Goal: Information Seeking & Learning: Learn about a topic

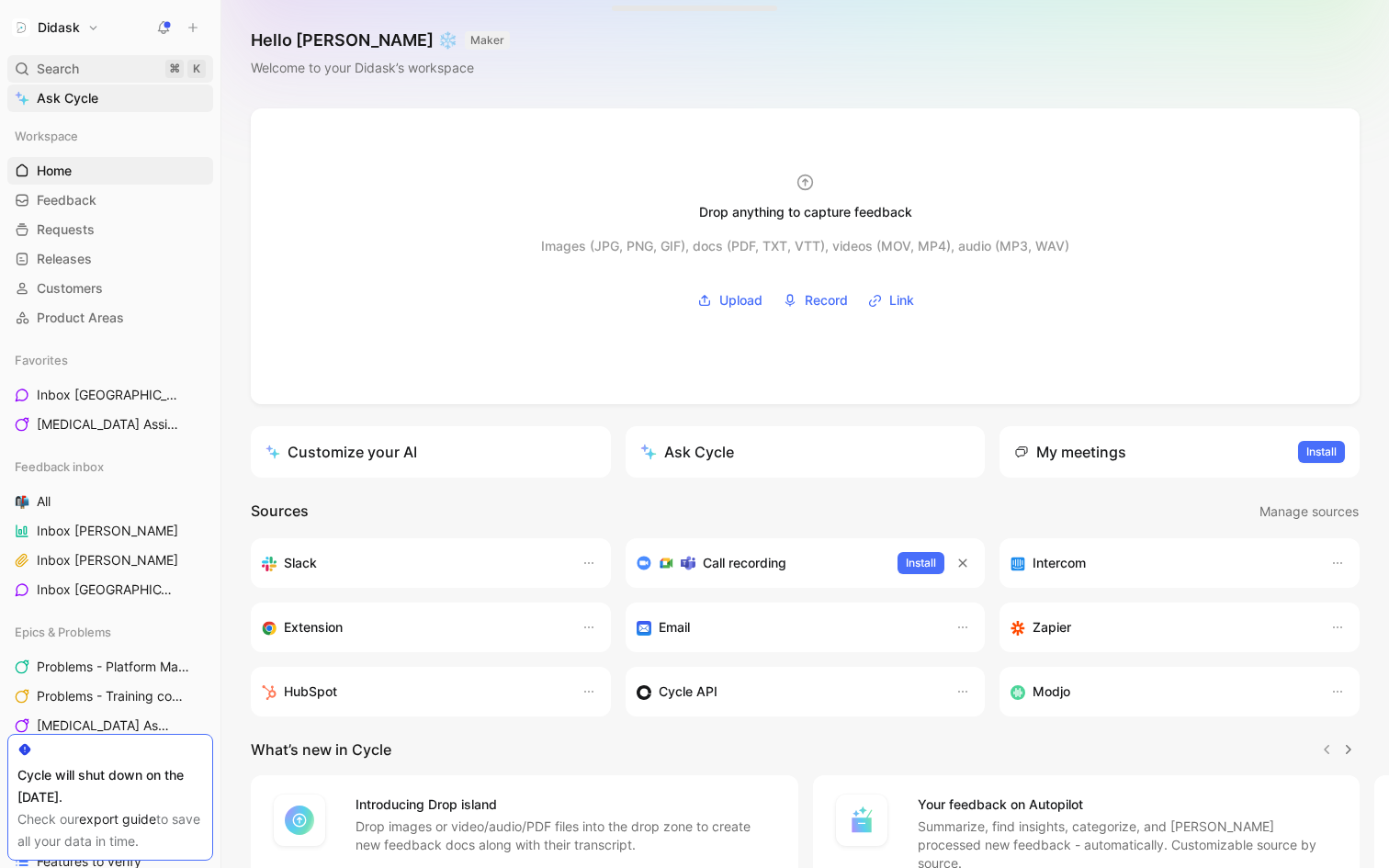
click at [94, 75] on div "Search ⌘ K" at bounding box center [110, 69] width 206 height 28
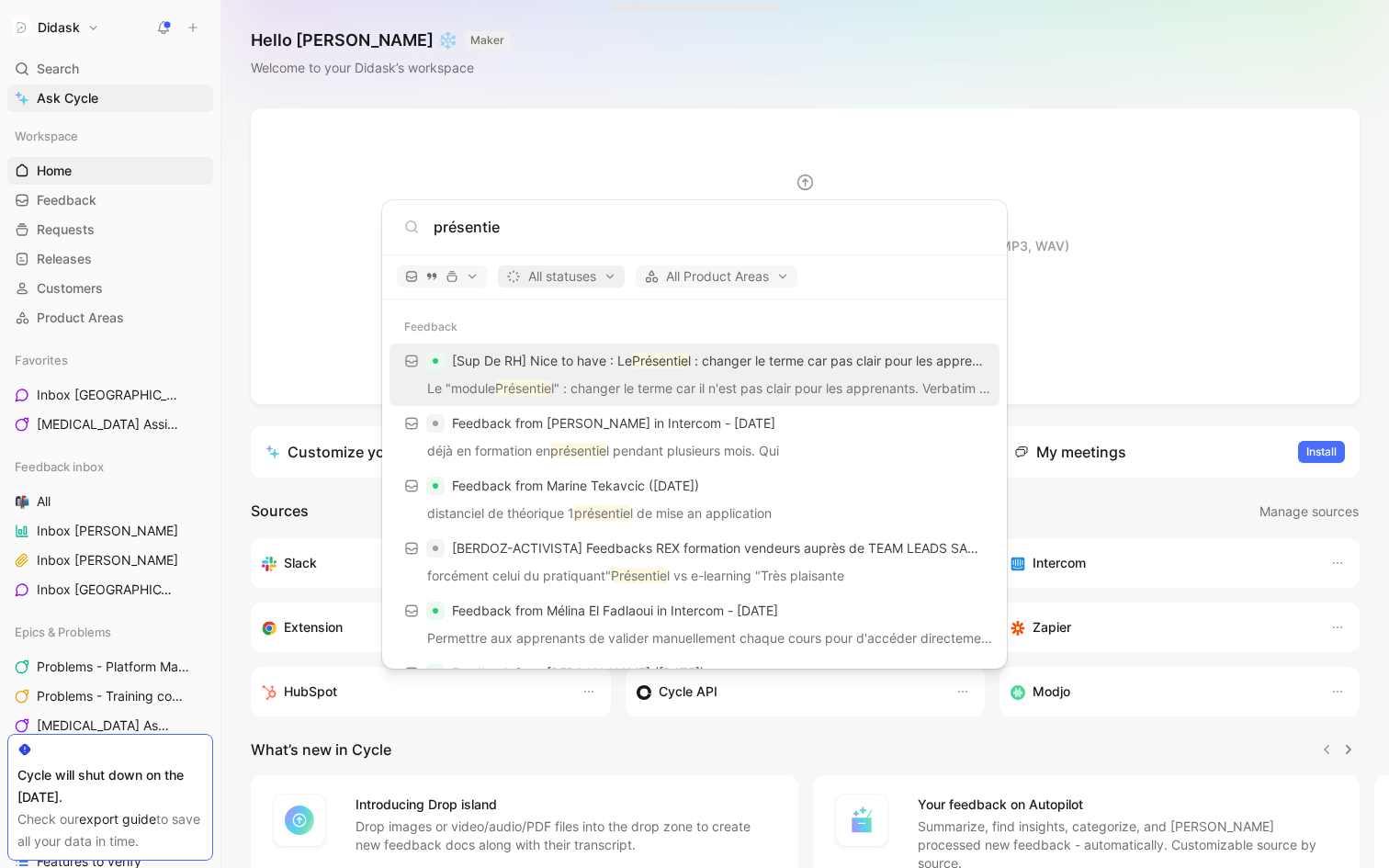
type input "présentie"
click at [617, 279] on span "All statuses" at bounding box center [560, 276] width 110 height 22
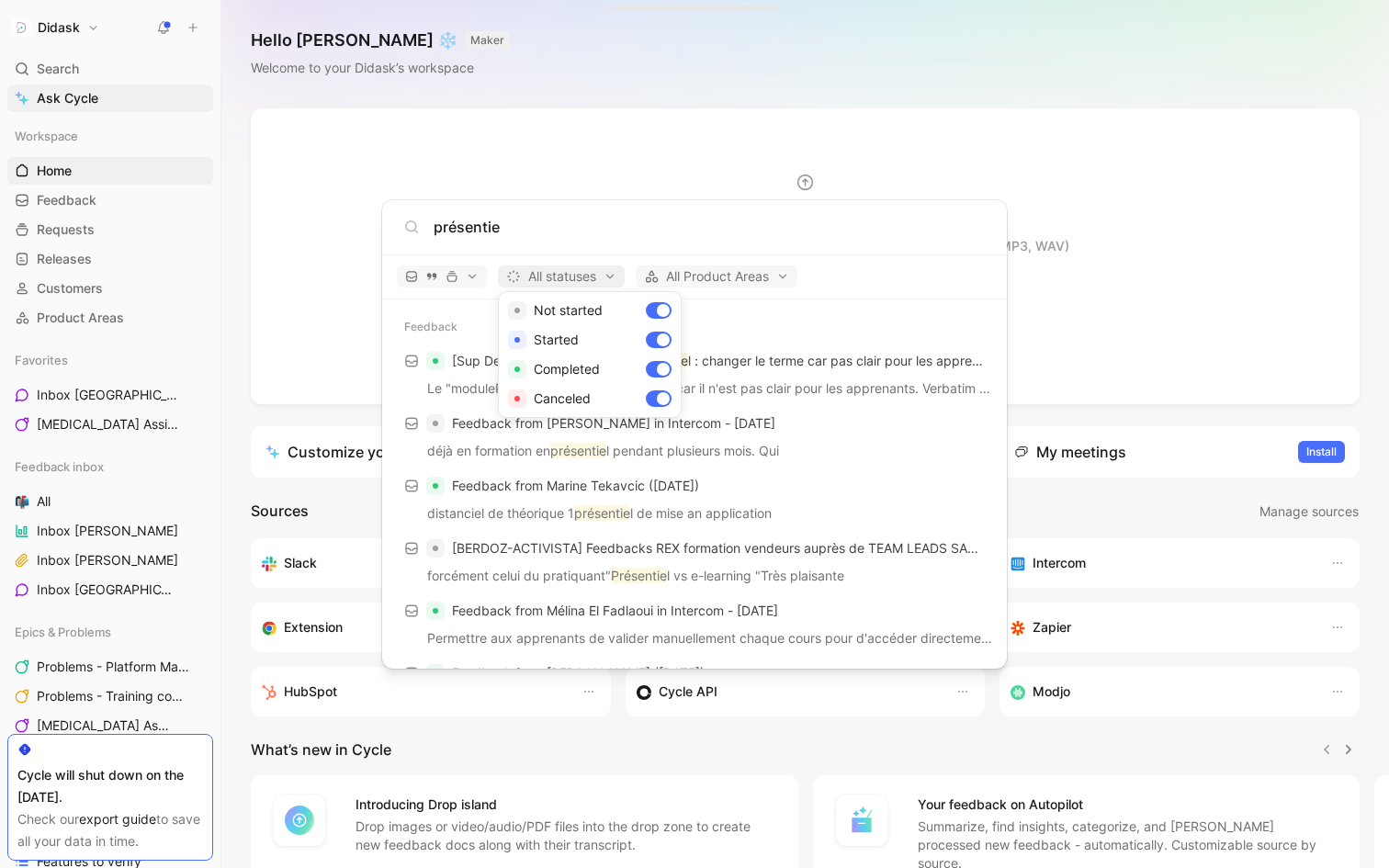
click at [618, 279] on div at bounding box center [694, 434] width 1389 height 868
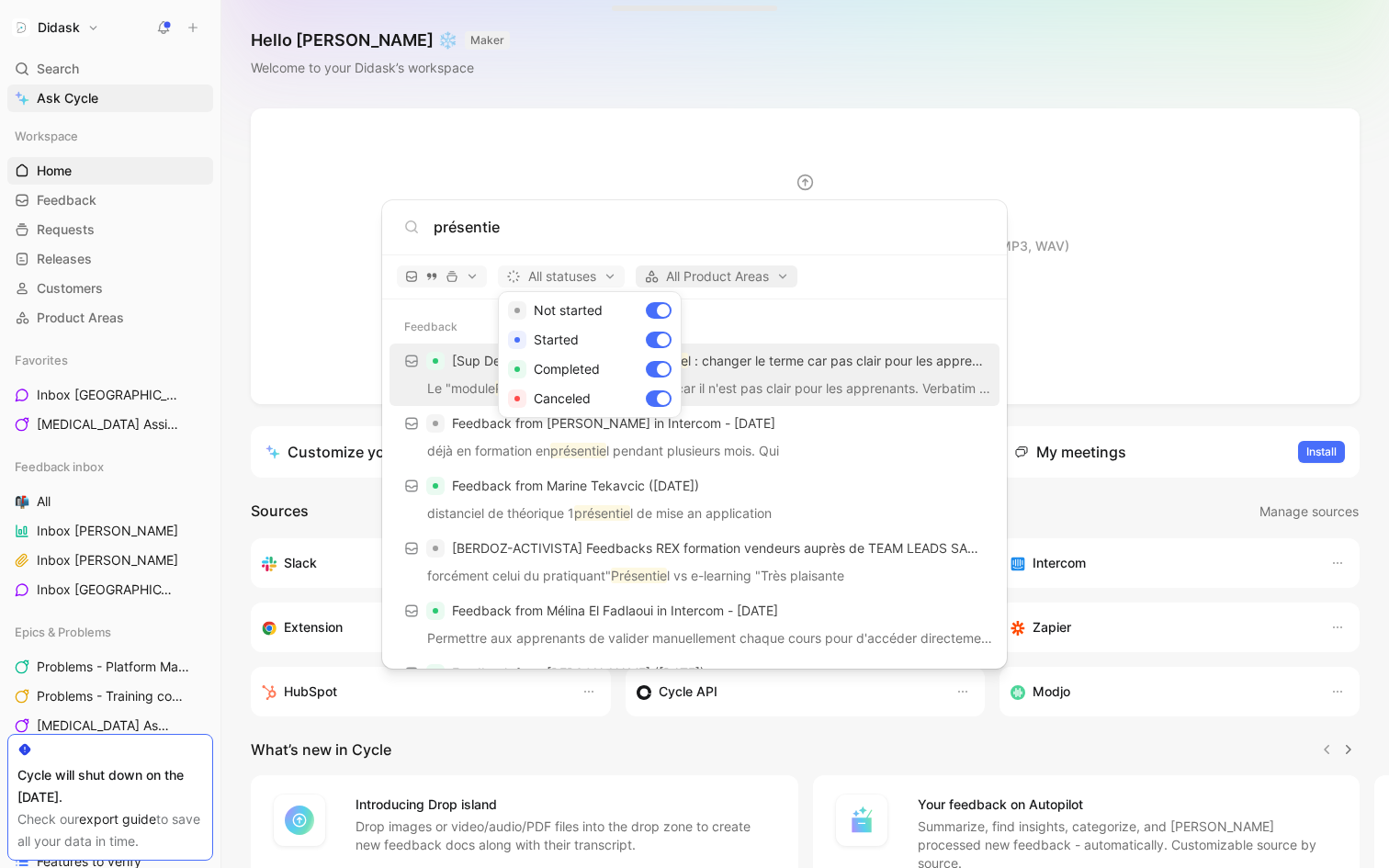
click at [733, 279] on span "All Product Areas" at bounding box center [717, 276] width 146 height 22
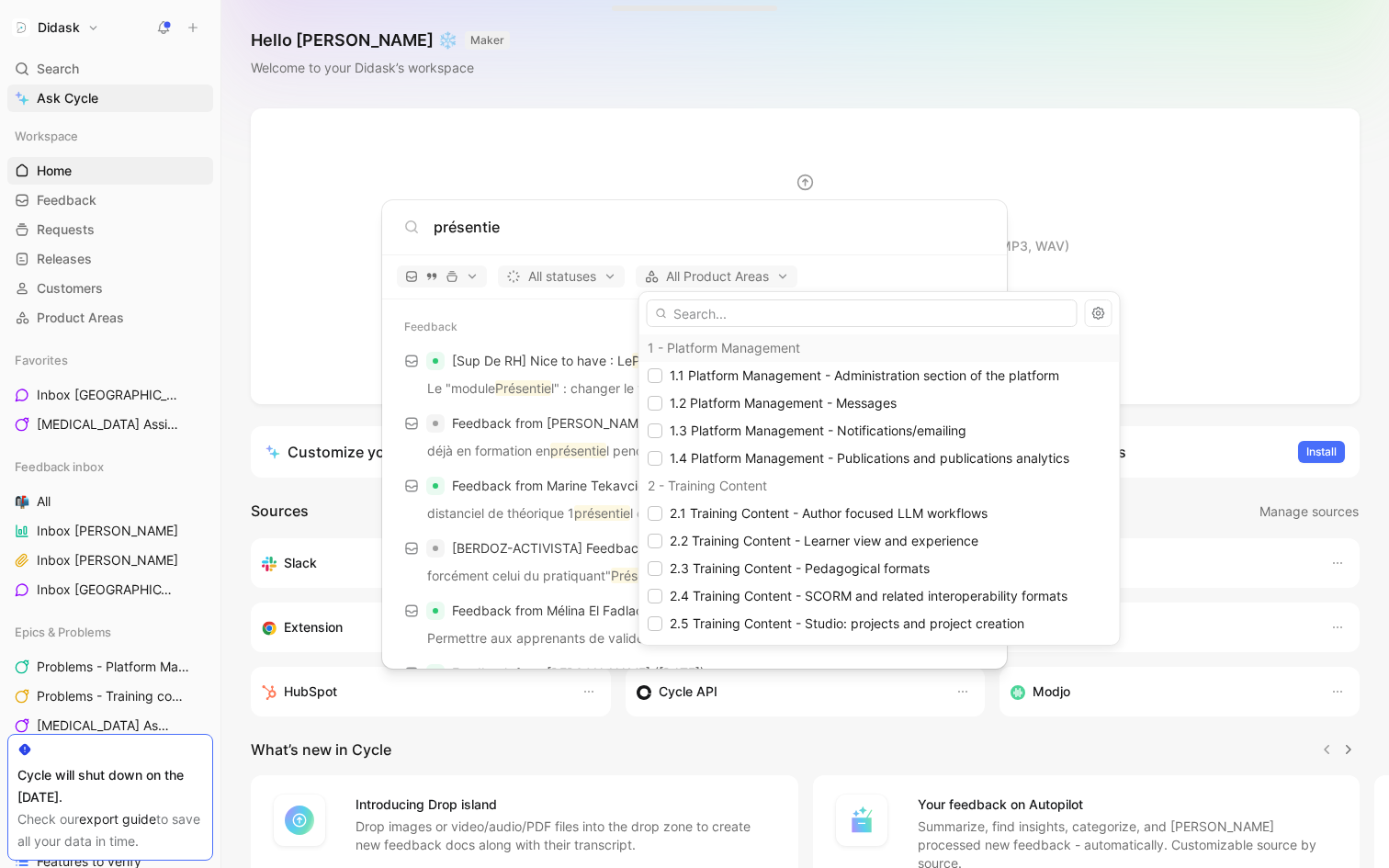
click at [780, 276] on div at bounding box center [694, 434] width 1389 height 868
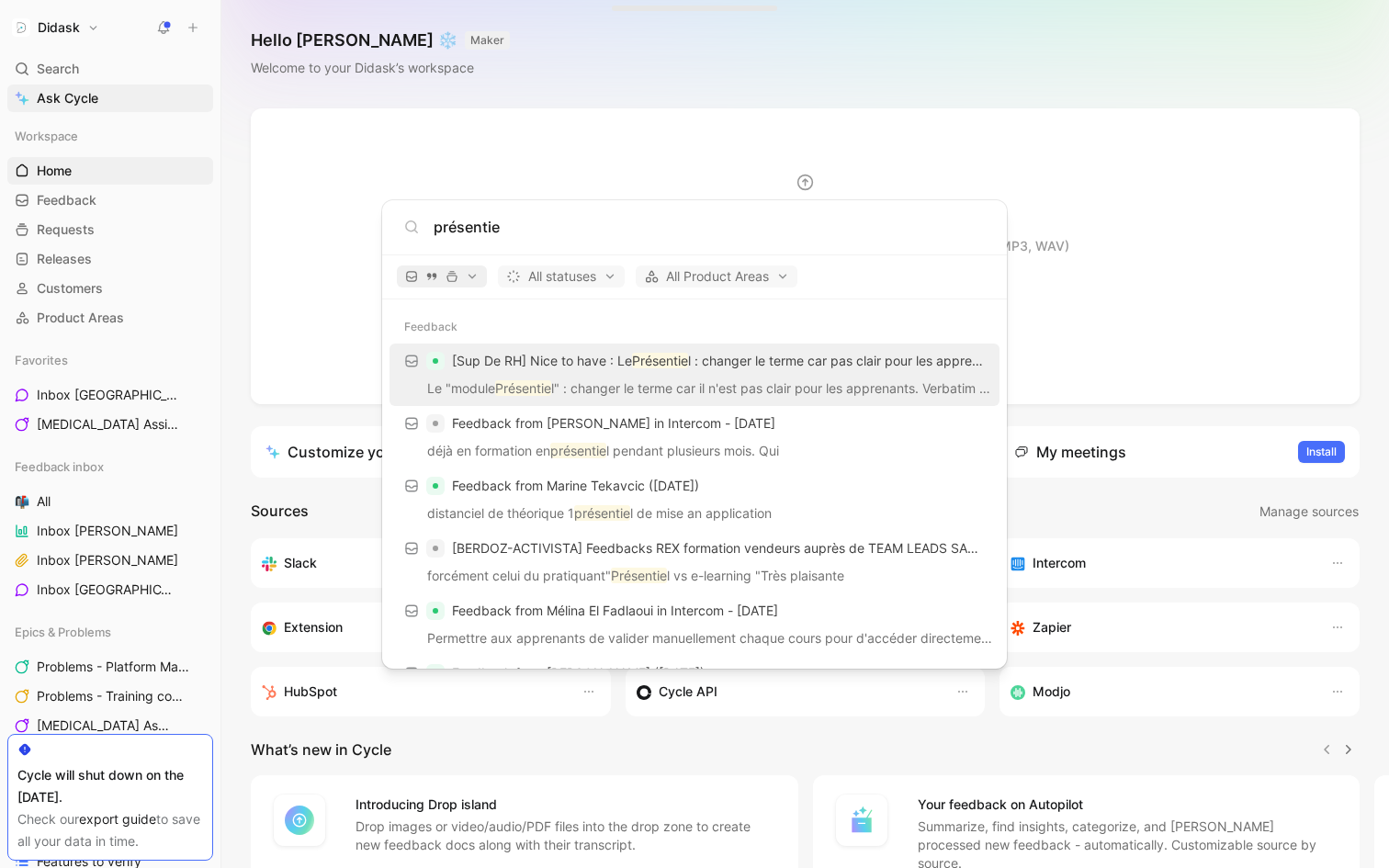
click at [478, 272] on button "button" at bounding box center [442, 276] width 90 height 22
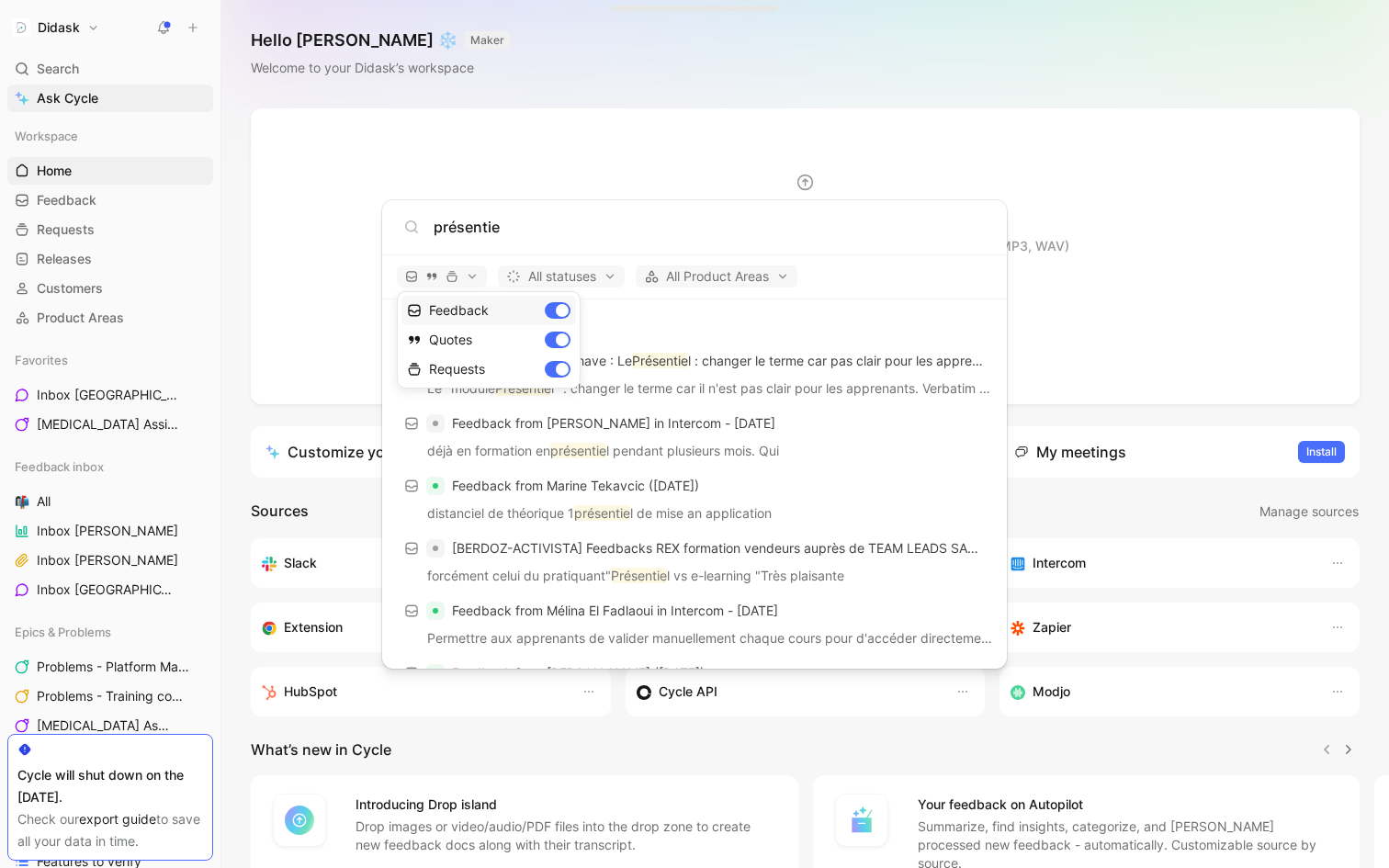
click at [476, 315] on div "Feedback" at bounding box center [489, 311] width 174 height 30
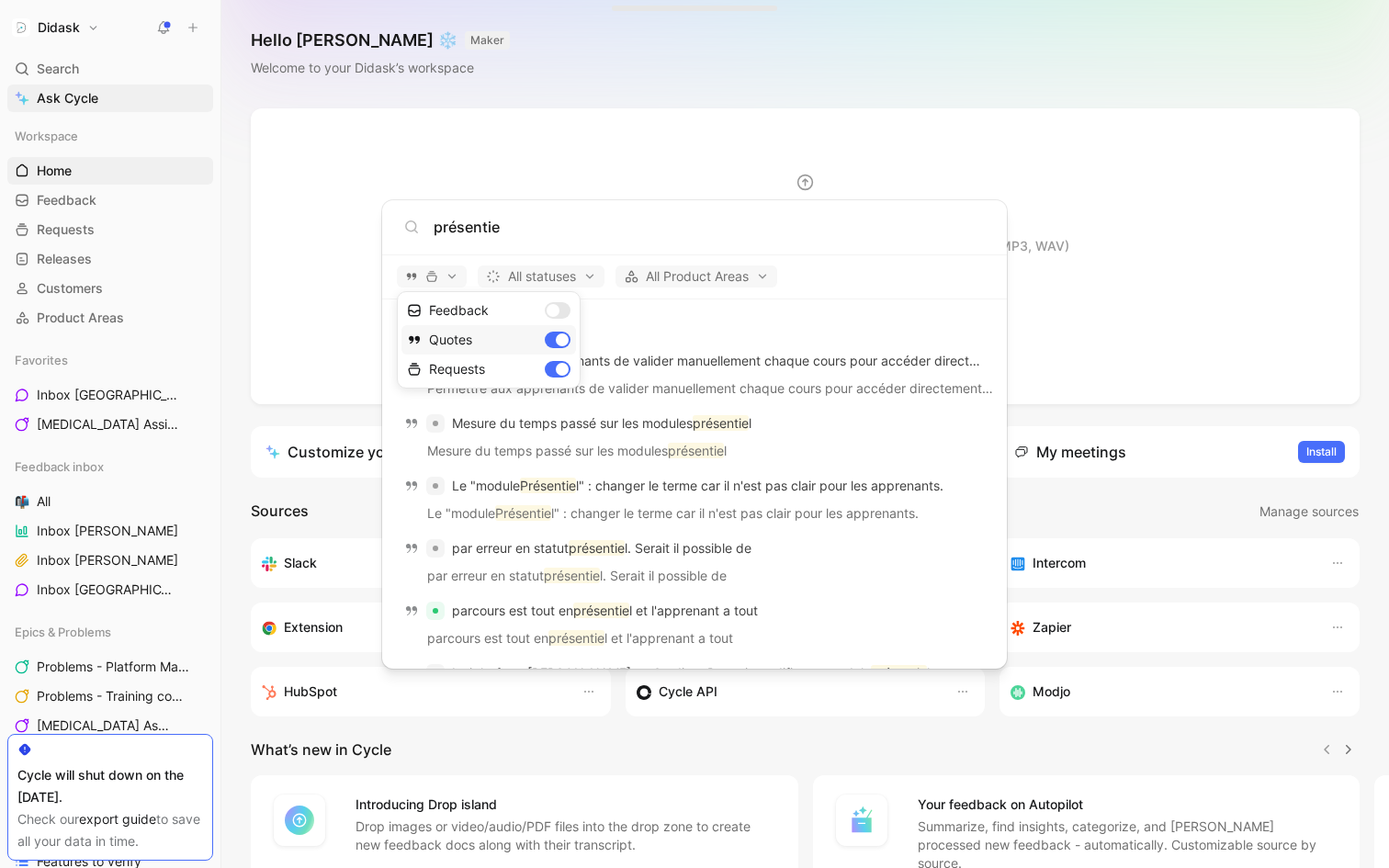
click at [485, 338] on div "Quotes" at bounding box center [489, 340] width 174 height 30
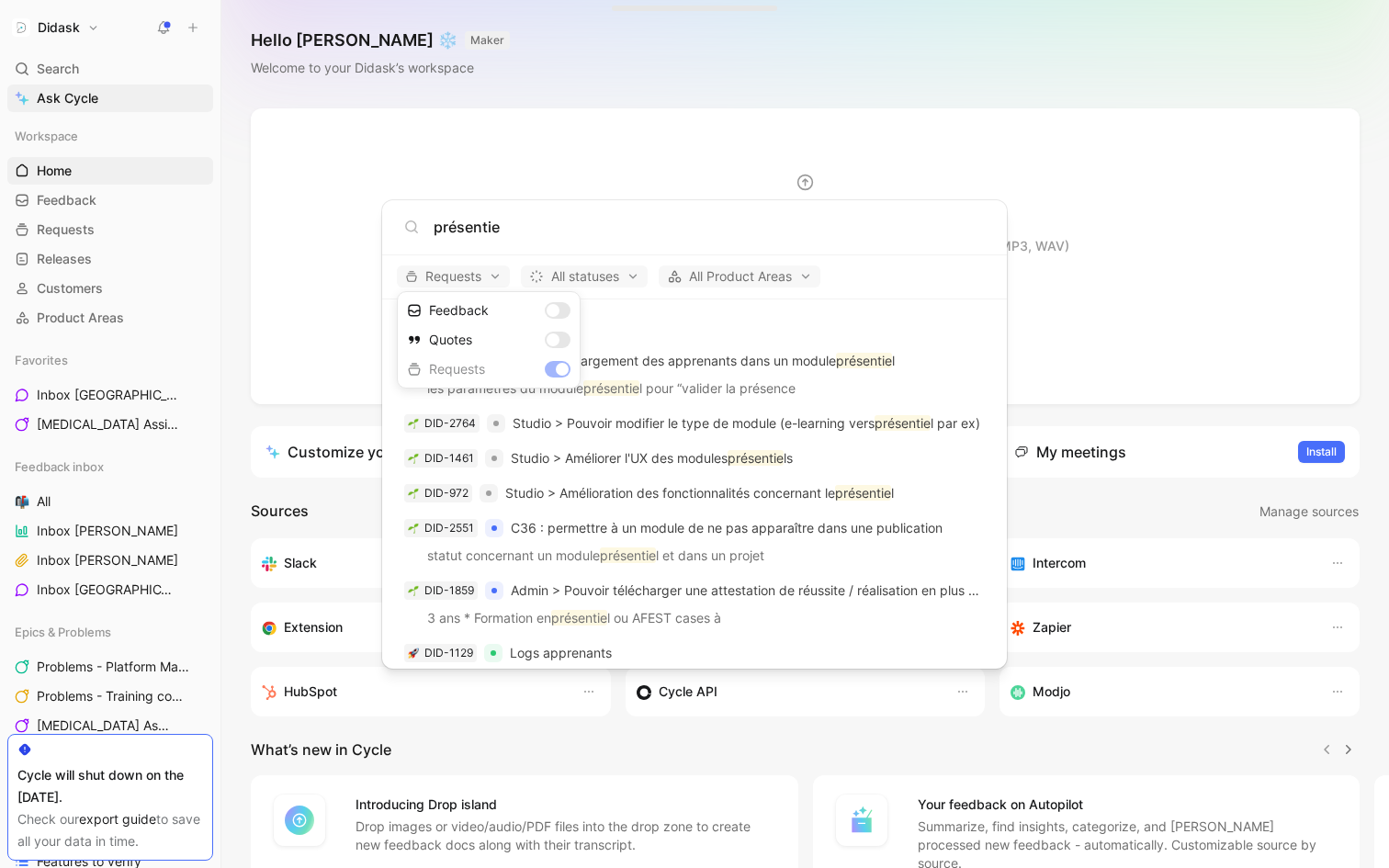
click at [694, 219] on div at bounding box center [694, 434] width 1389 height 868
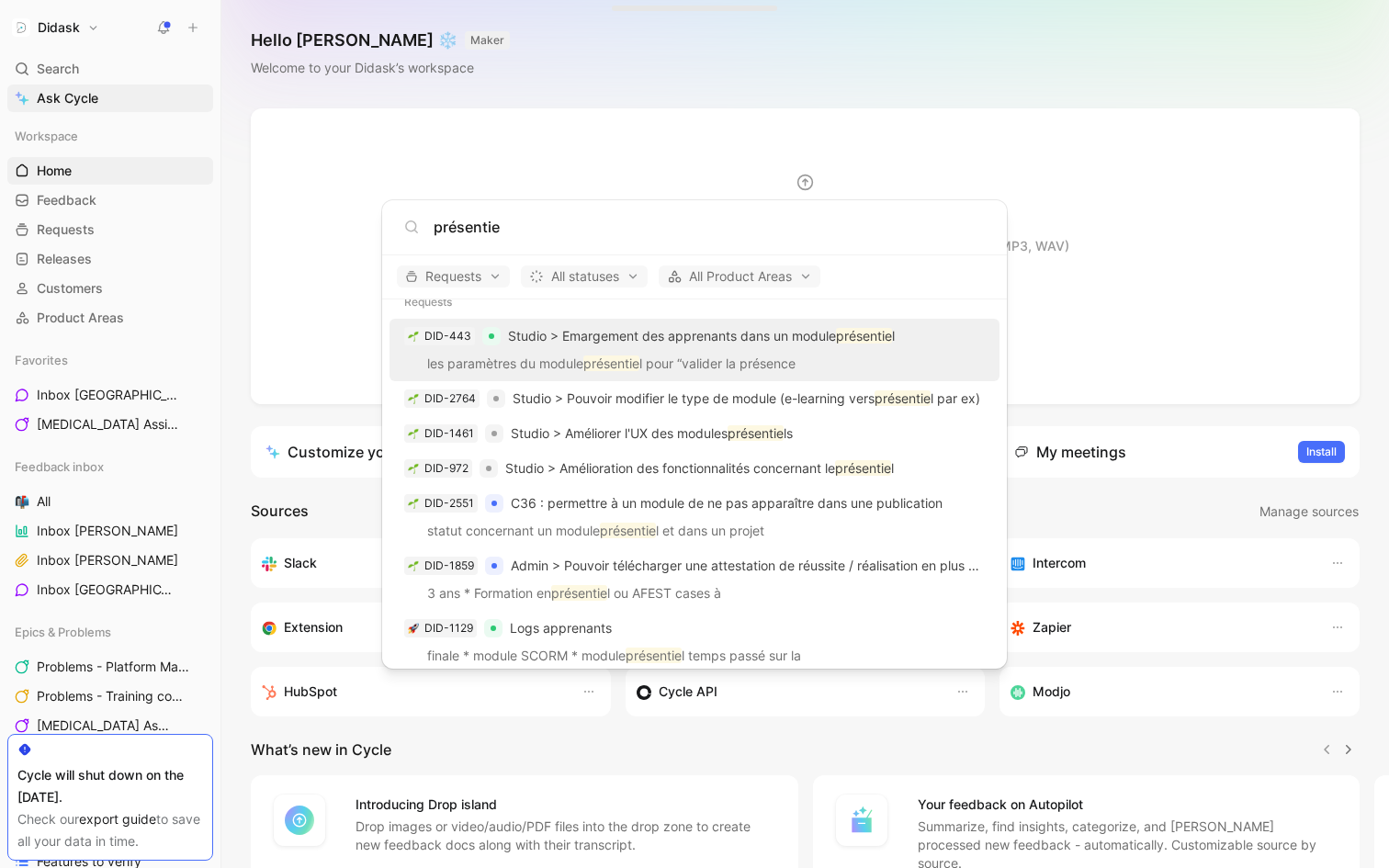
scroll to position [33, 0]
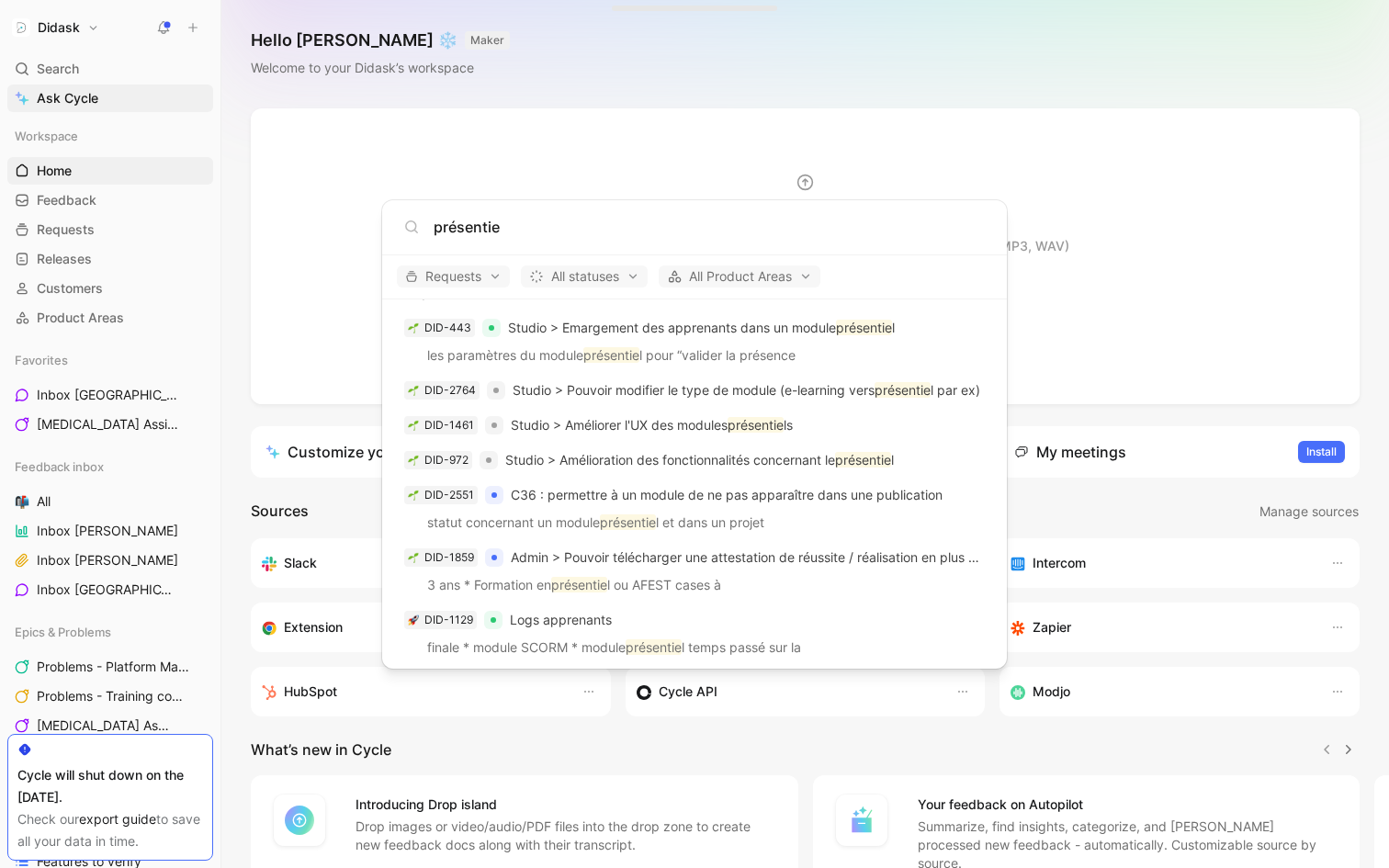
click at [546, 228] on input "présentie" at bounding box center [709, 227] width 551 height 22
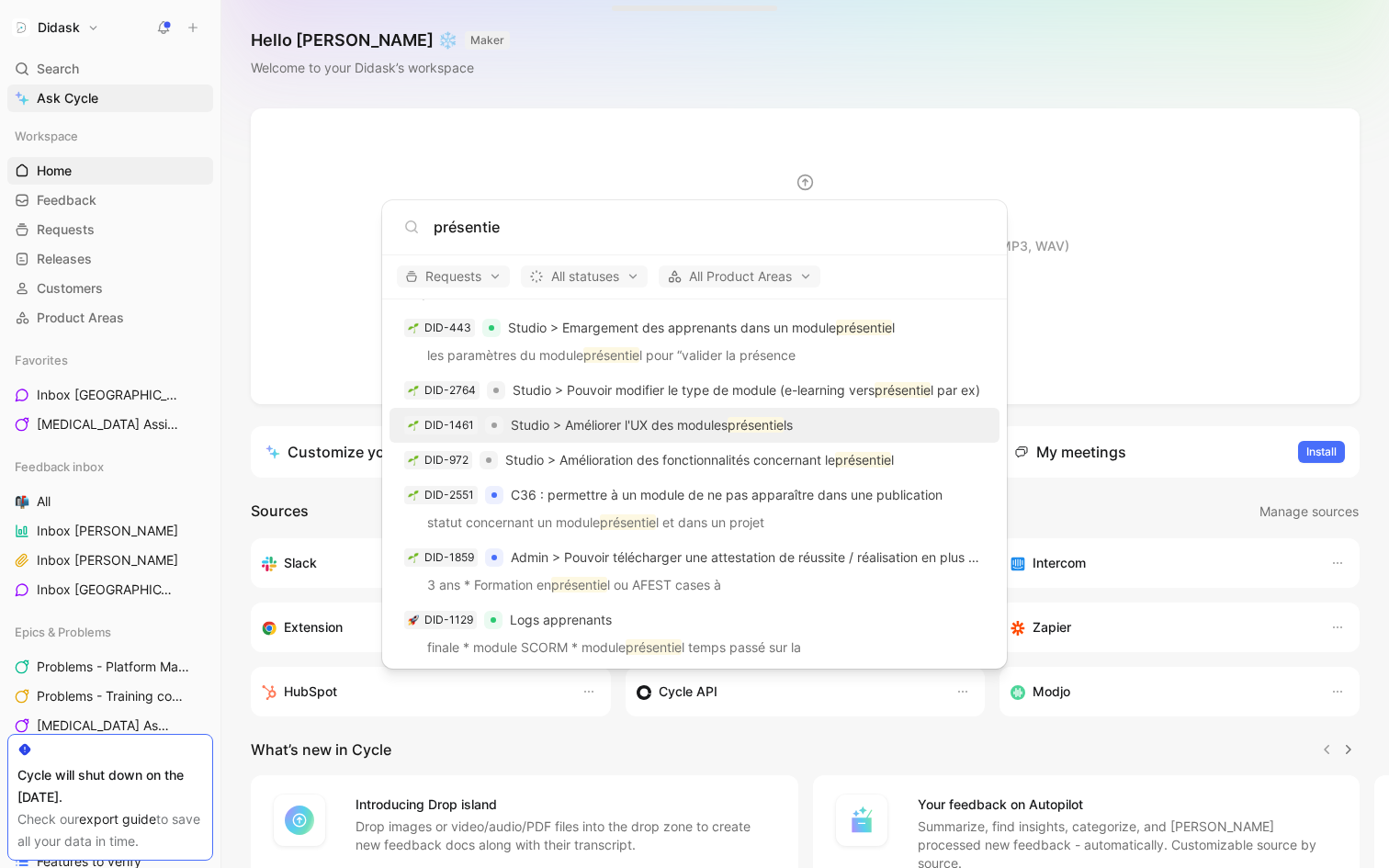
click at [663, 421] on p "Studio > Améliorer l'UX des modules présentie ls" at bounding box center [651, 426] width 282 height 22
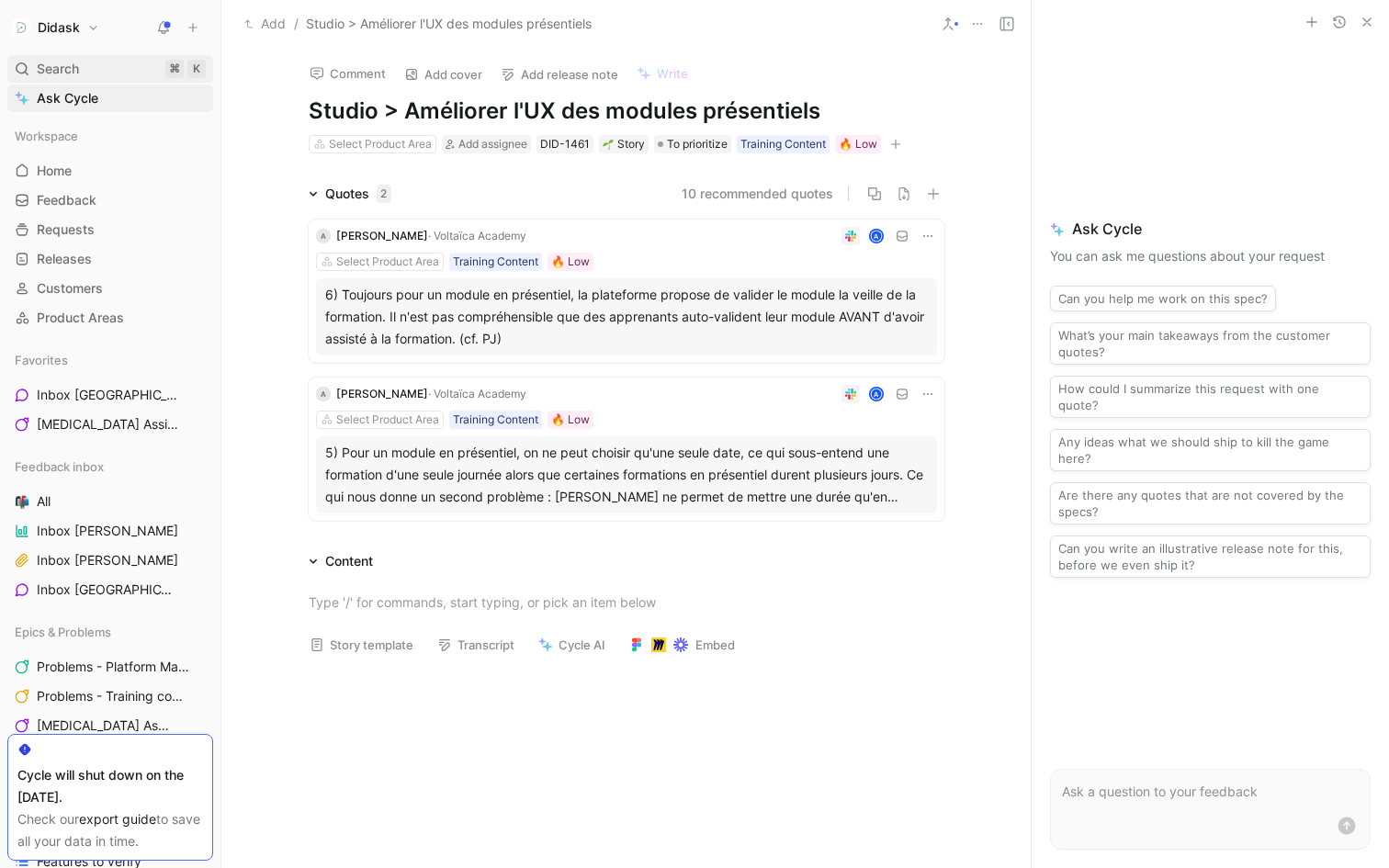
click at [105, 71] on div "Search ⌘ K" at bounding box center [110, 69] width 206 height 28
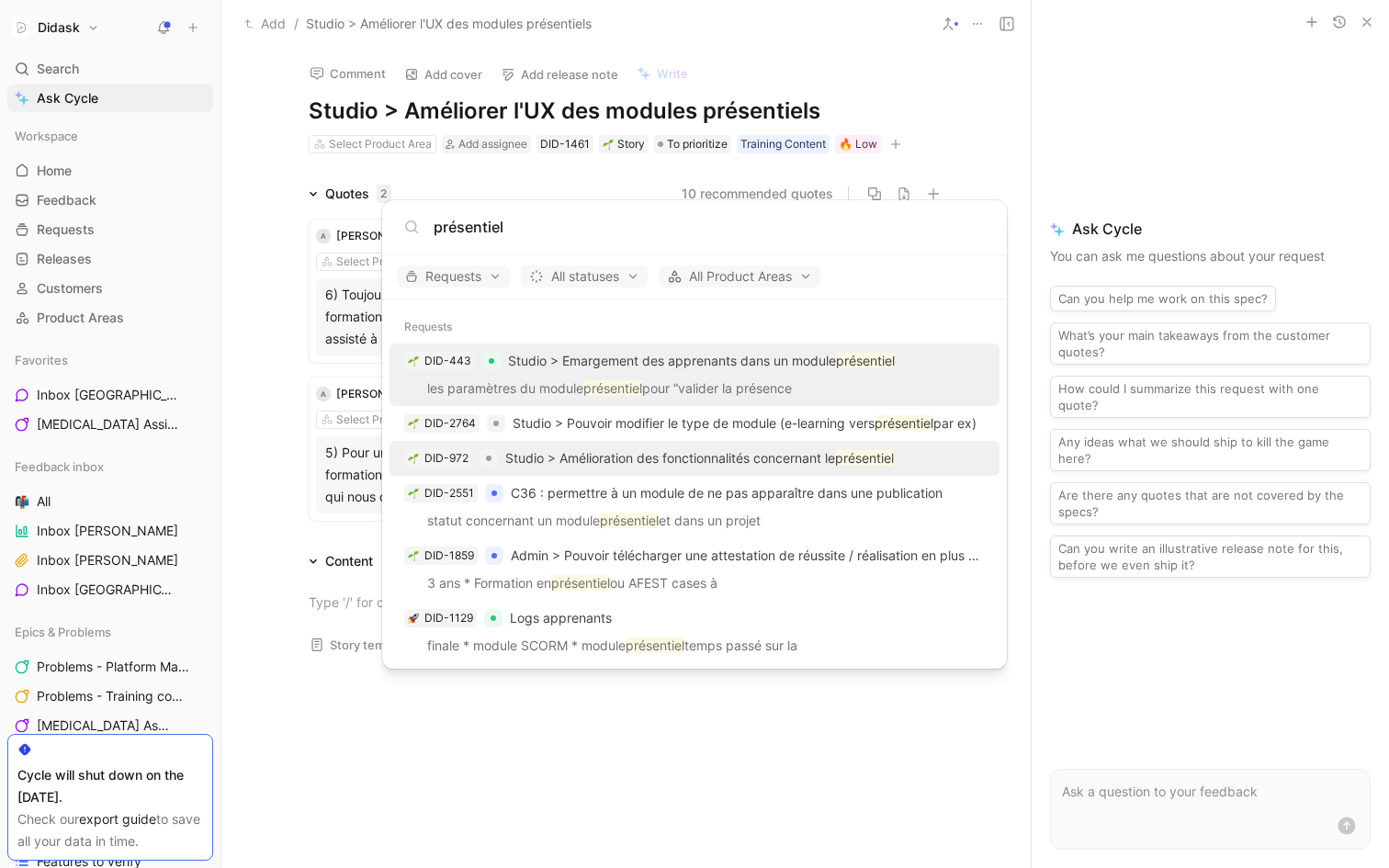
type input "présentiel"
click at [549, 454] on p "Studio > Amélioration des fonctionnalités concernant le présentiel" at bounding box center [699, 458] width 389 height 22
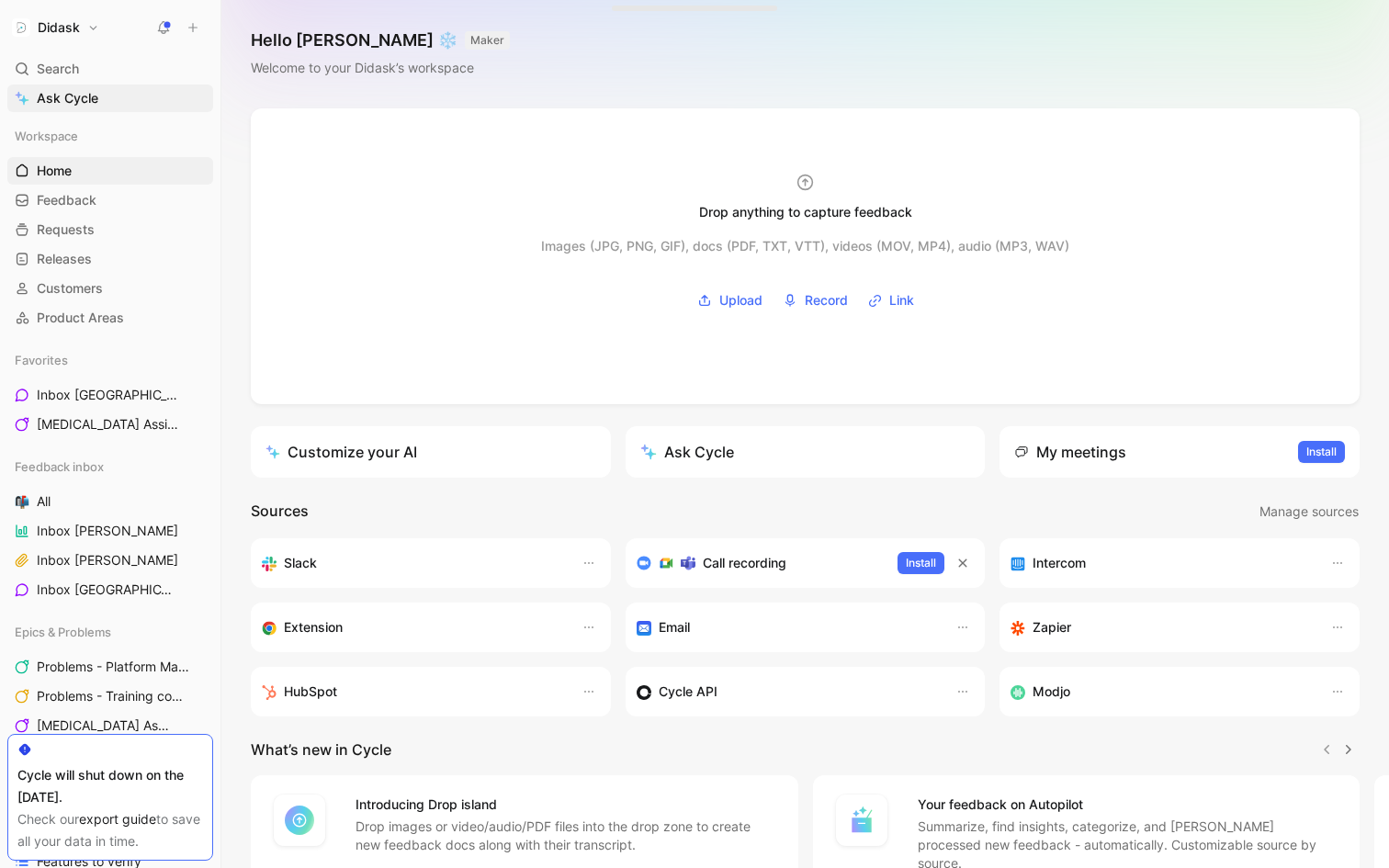
click at [127, 817] on link "export guide" at bounding box center [118, 819] width 77 height 16
click at [107, 27] on div "Didask" at bounding box center [106, 28] width 198 height 26
click at [92, 27] on button "Didask" at bounding box center [54, 28] width 96 height 26
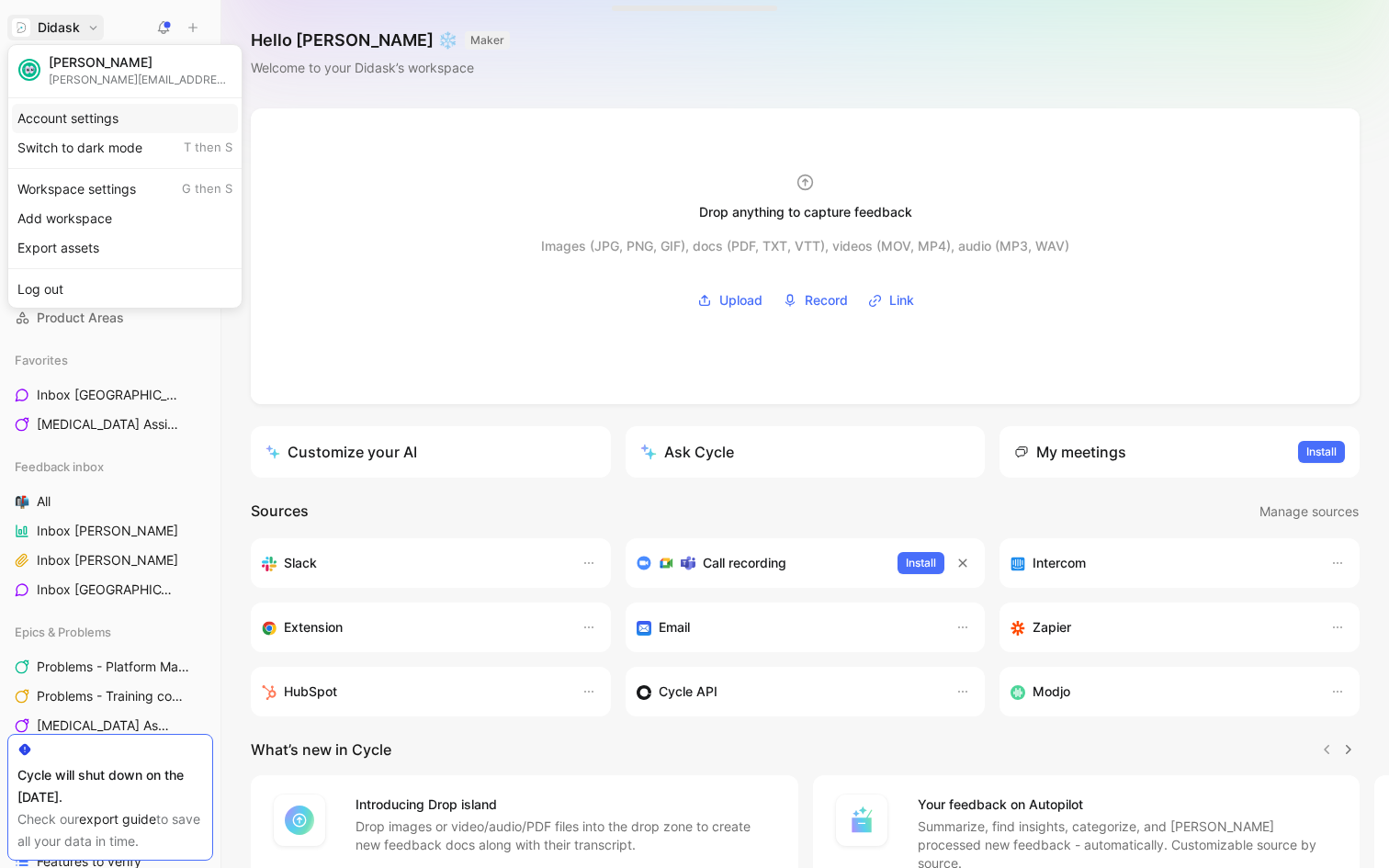
click at [109, 119] on div "Account settings" at bounding box center [125, 119] width 226 height 30
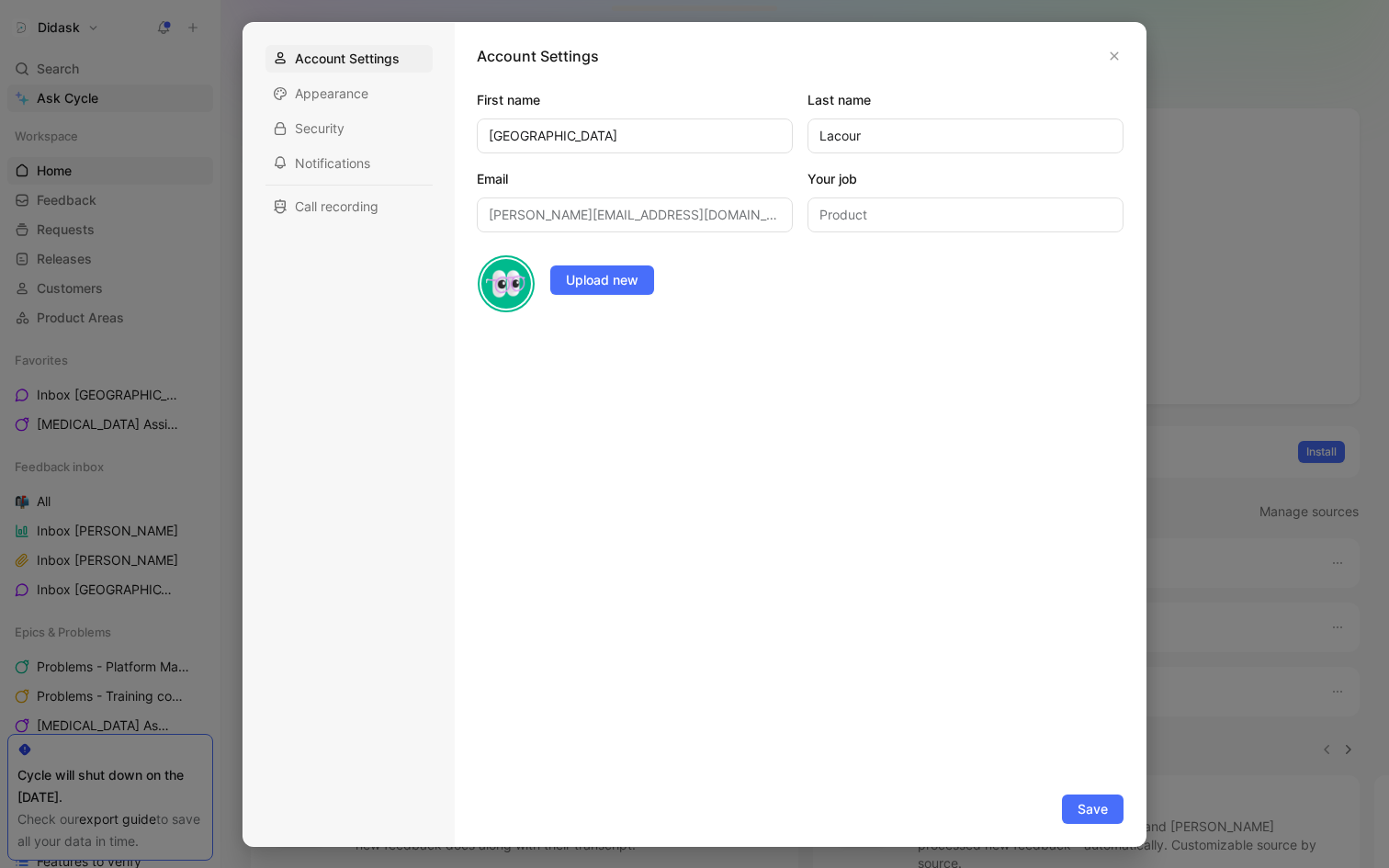
click at [109, 119] on div at bounding box center [694, 434] width 1389 height 868
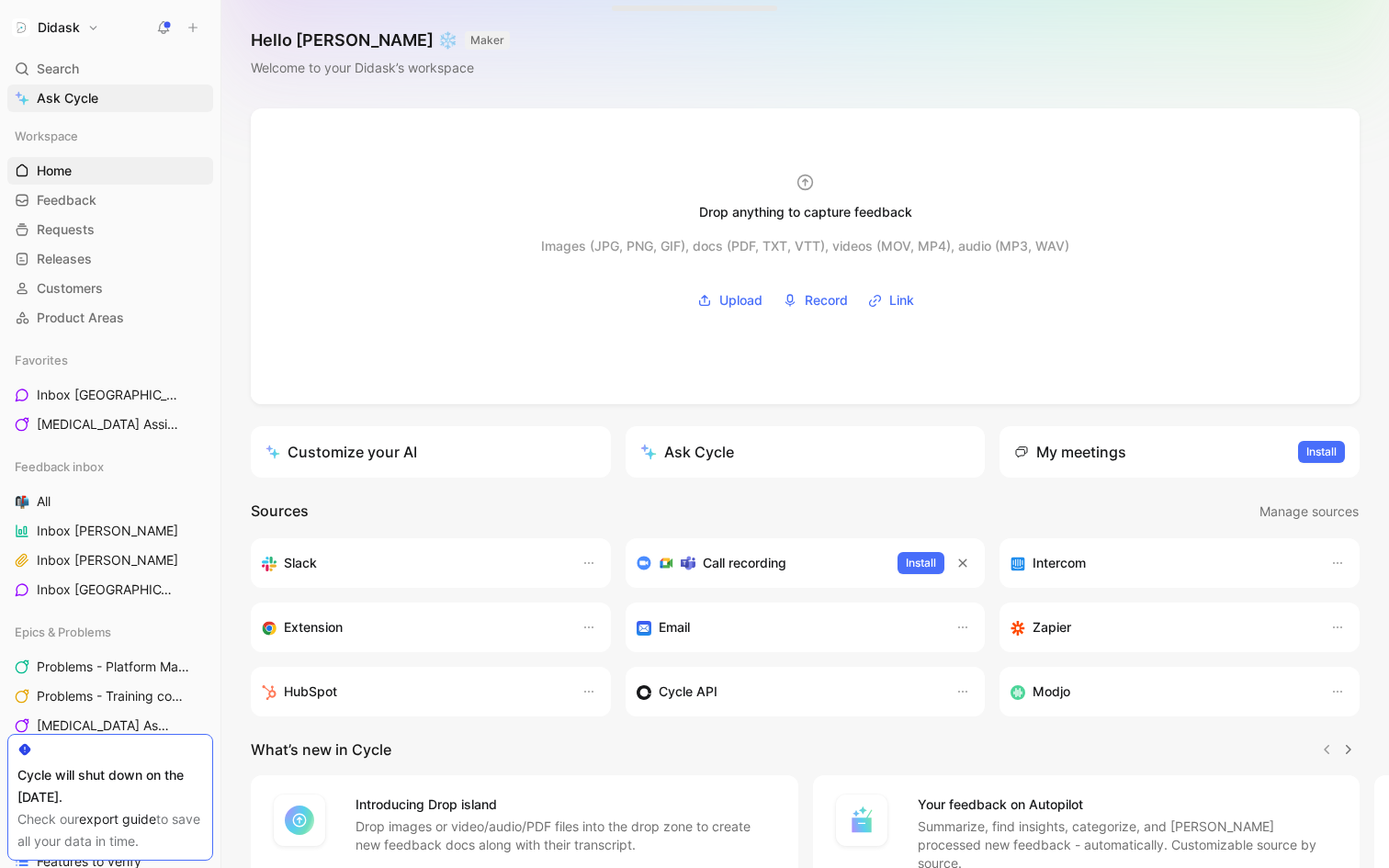
click at [91, 35] on button "Didask" at bounding box center [54, 28] width 96 height 26
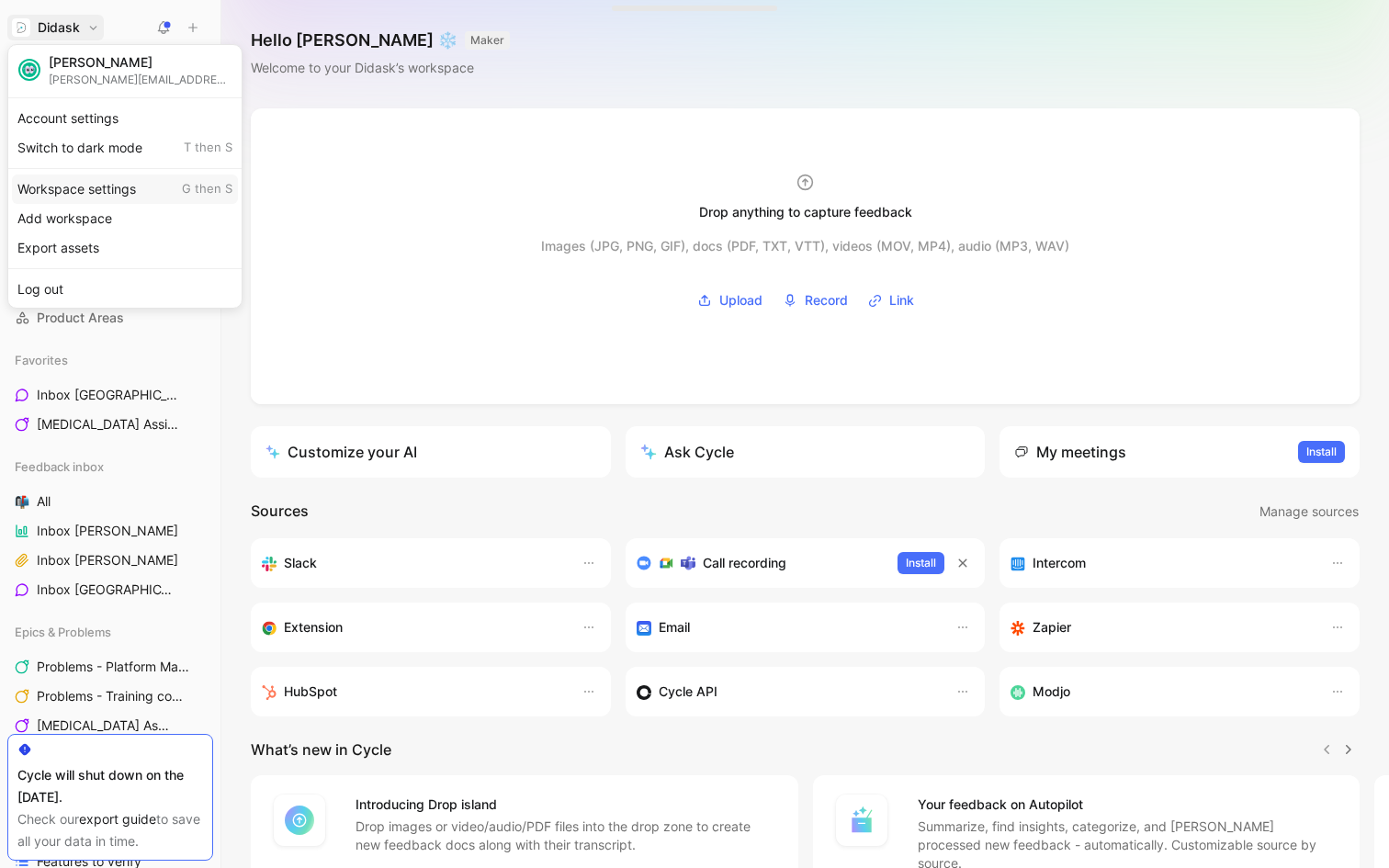
click at [96, 190] on div "Workspace settings G then S" at bounding box center [125, 189] width 226 height 30
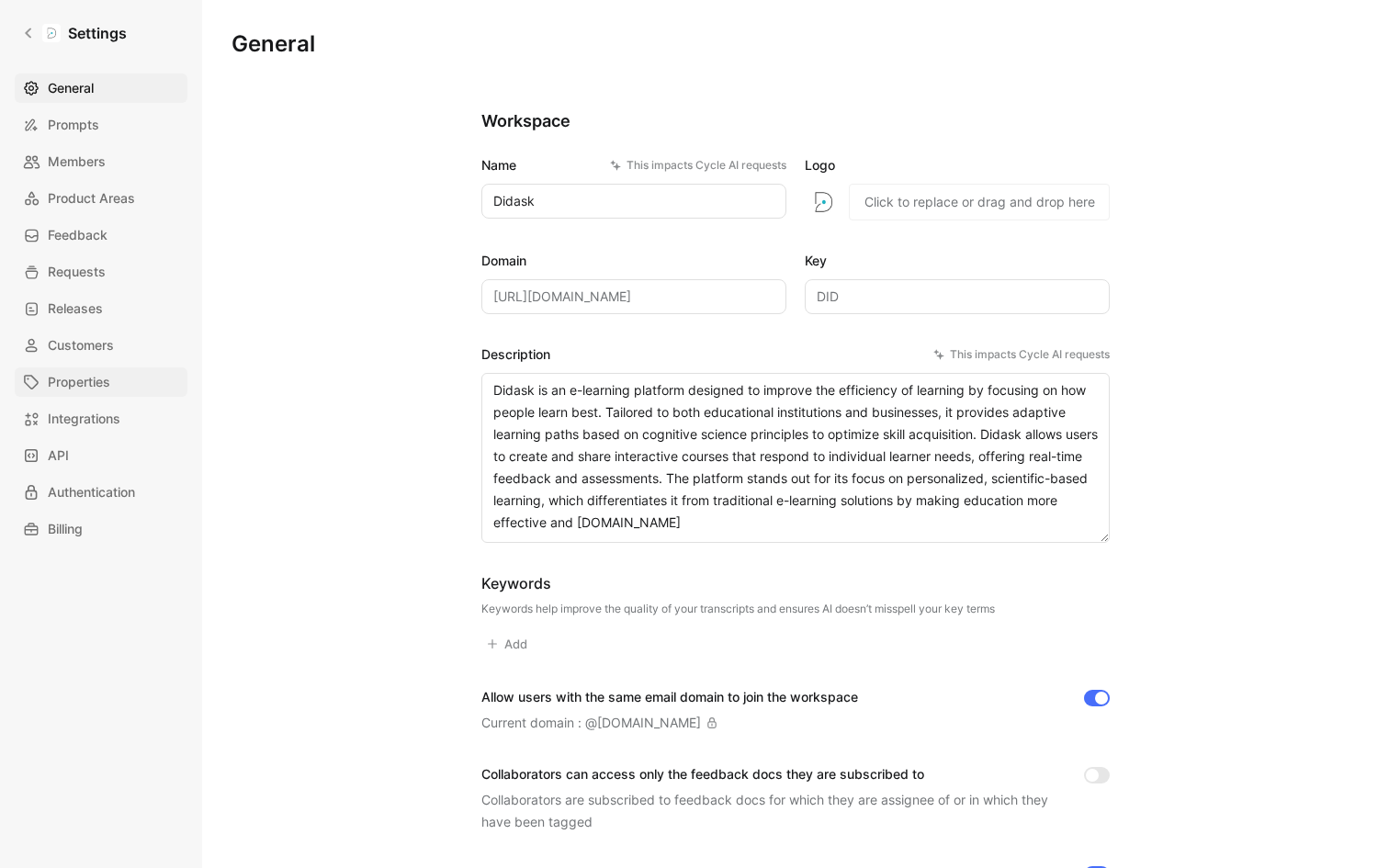
click at [84, 374] on span "Properties" at bounding box center [78, 382] width 62 height 22
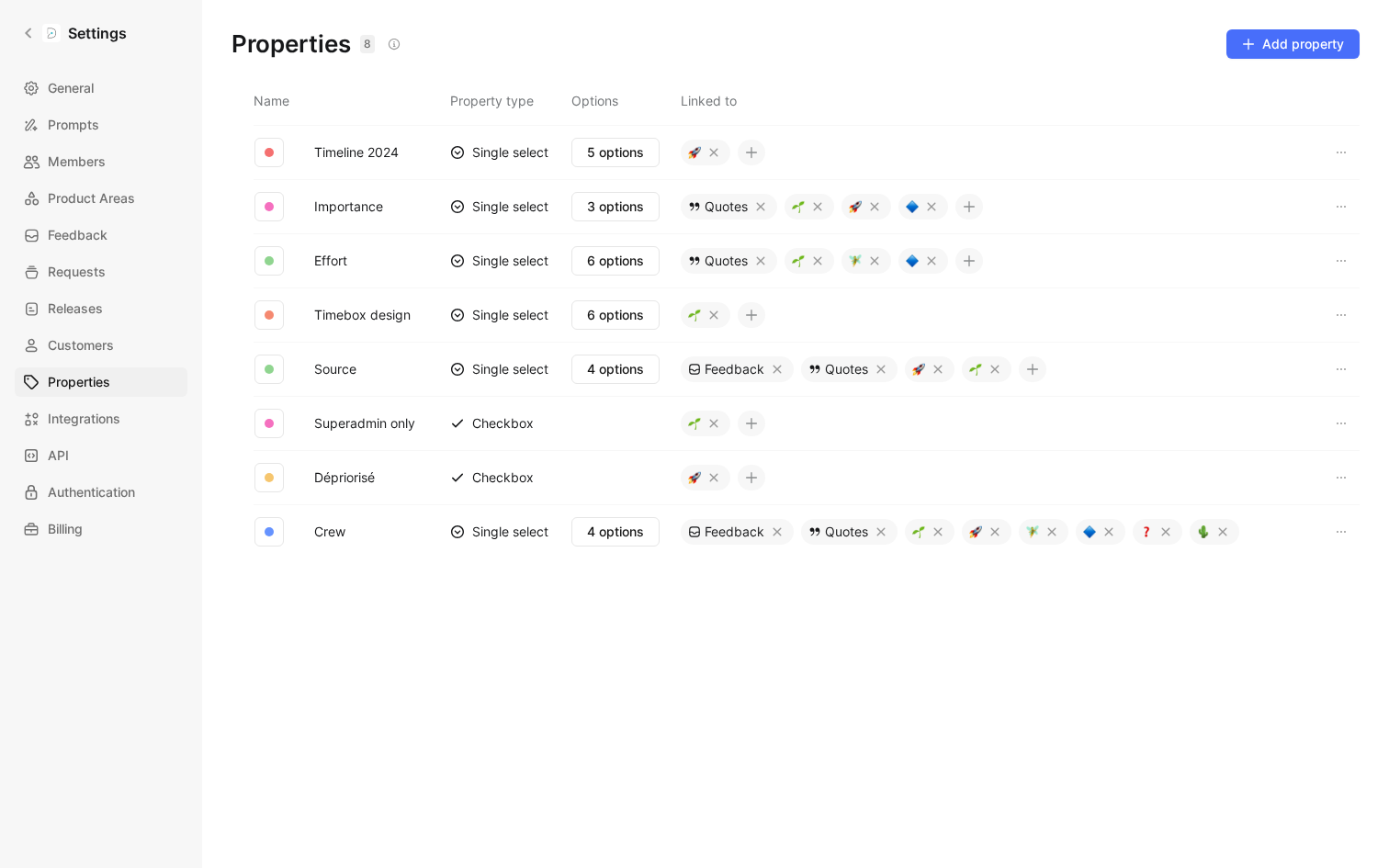
click at [10, 43] on div "Settings General Prompts Members Product Areas Feedback Requests Releases Custo…" at bounding box center [101, 434] width 202 height 868
click at [20, 42] on link "Settings" at bounding box center [74, 33] width 120 height 37
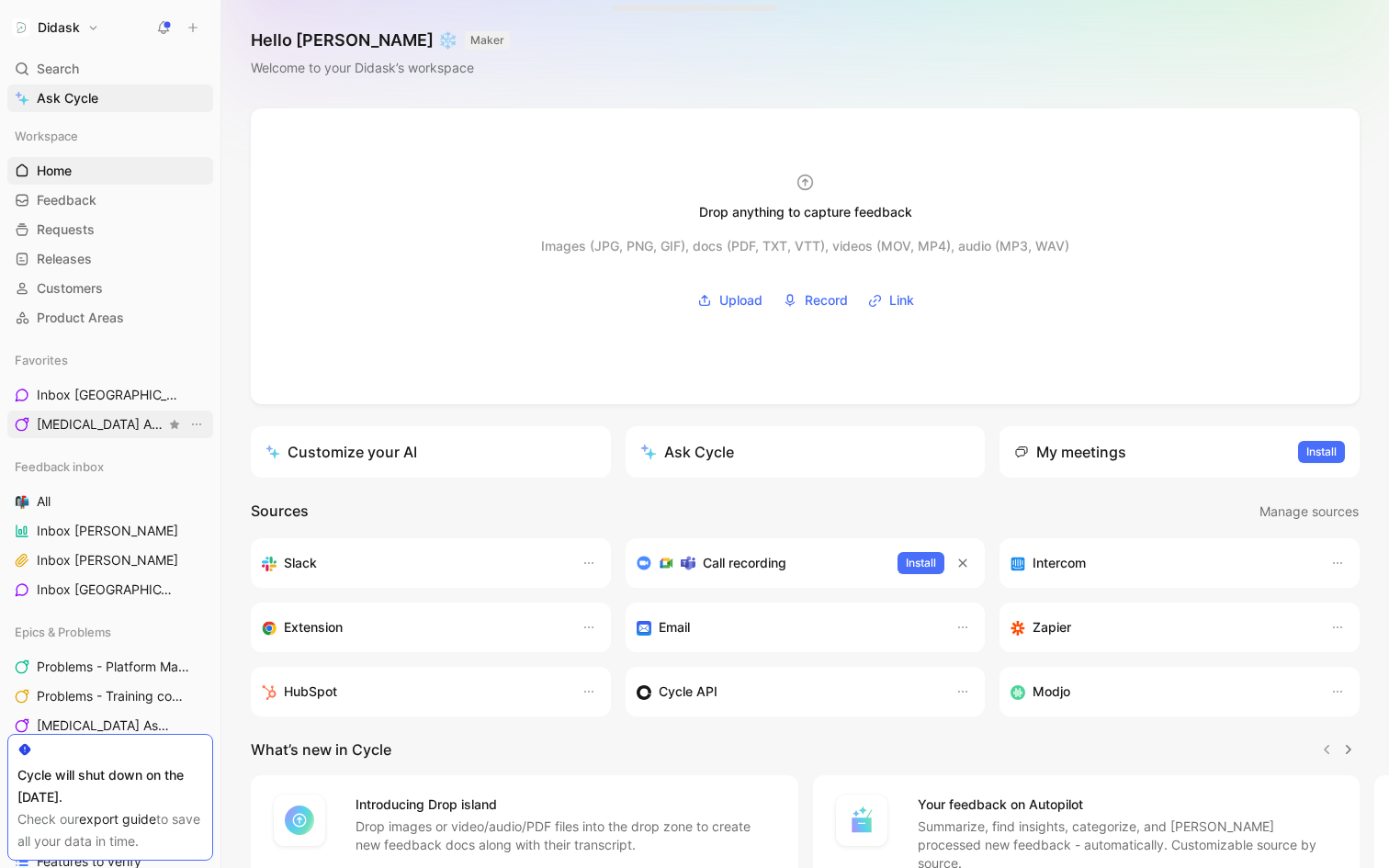
click at [78, 420] on span "[MEDICAL_DATA] Assistant Epics & Problems" at bounding box center [101, 424] width 129 height 19
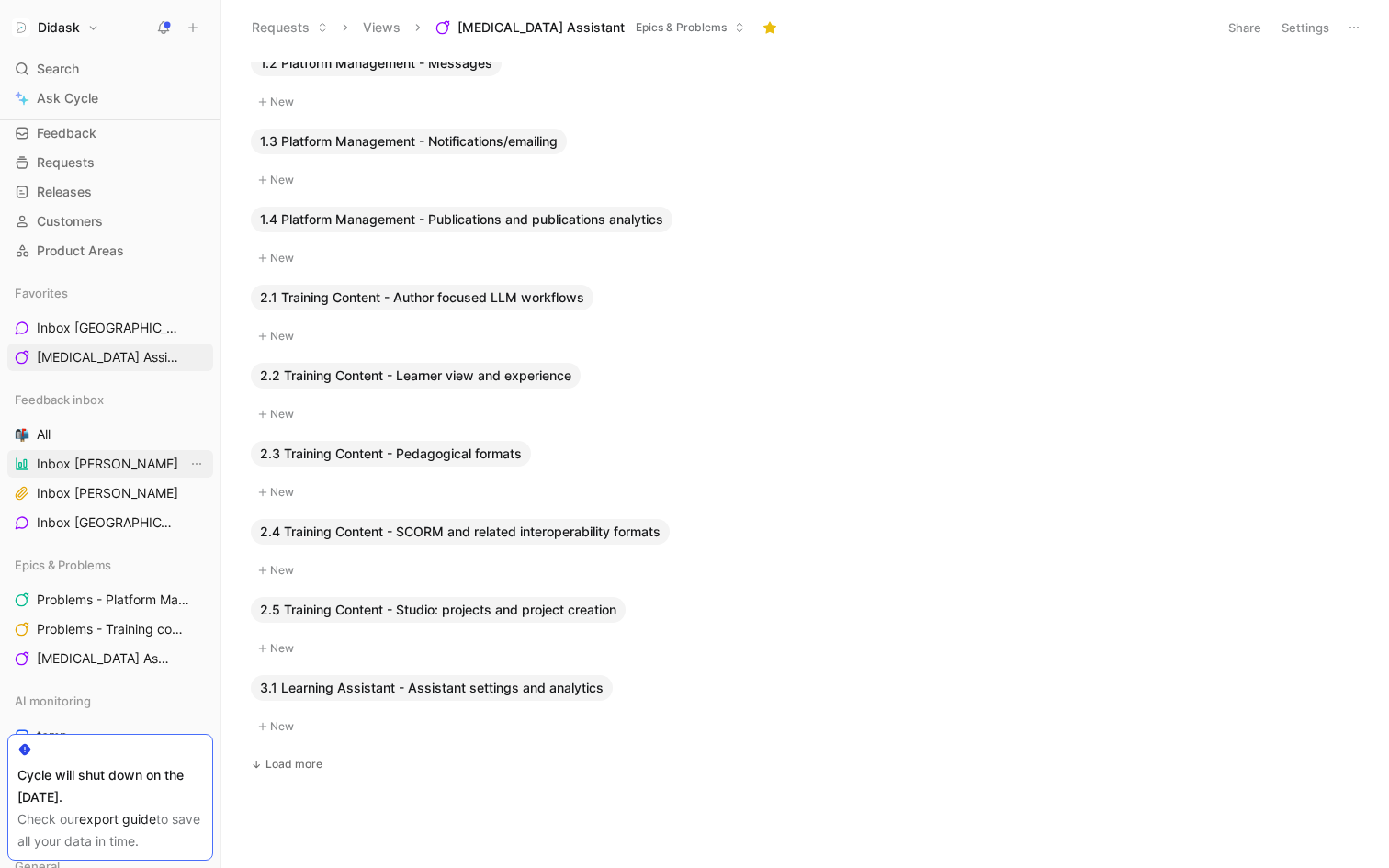
scroll to position [68, 0]
click at [94, 616] on link "Problems - Training content" at bounding box center [110, 628] width 206 height 28
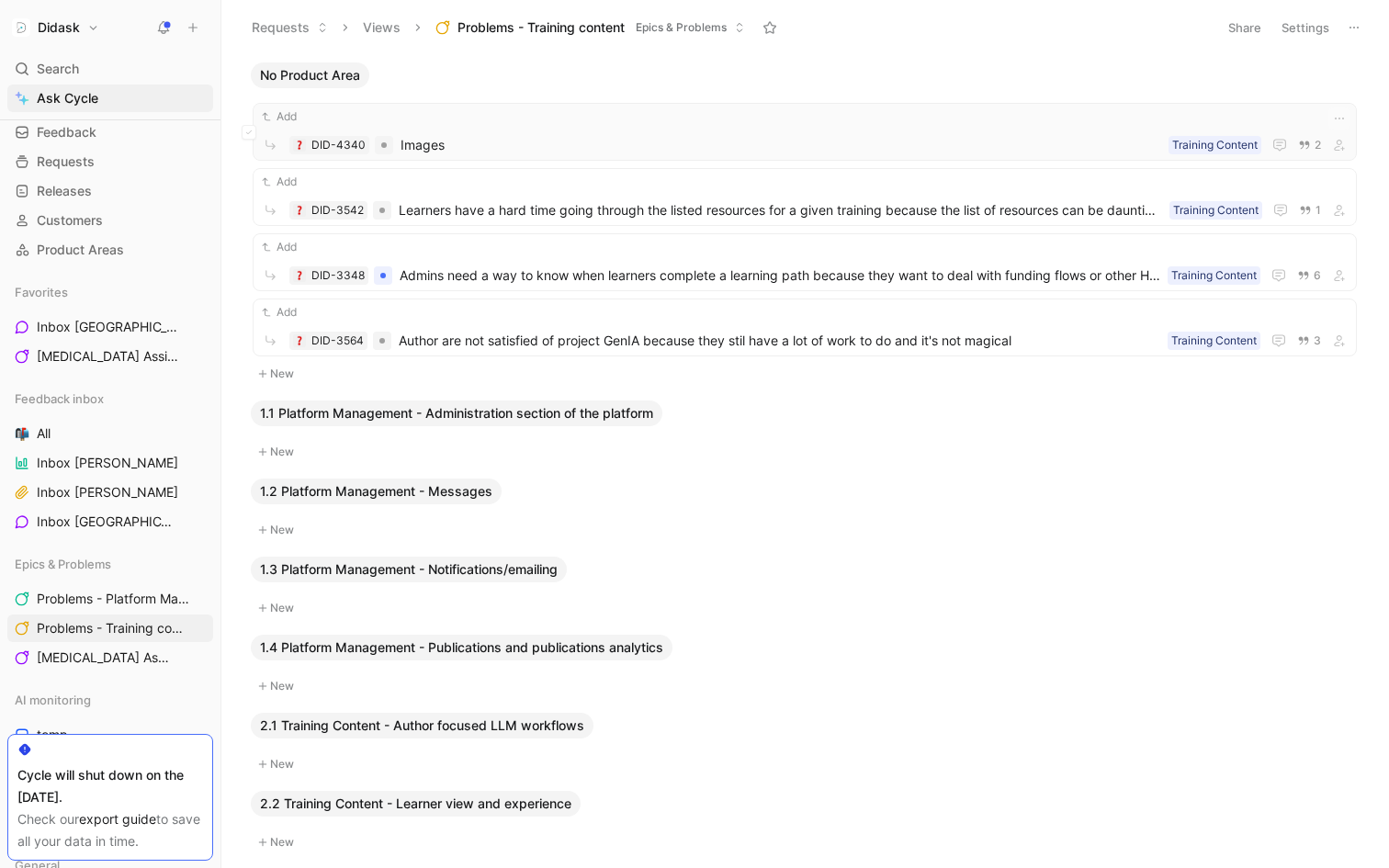
click at [693, 151] on span "Images" at bounding box center [781, 145] width 760 height 22
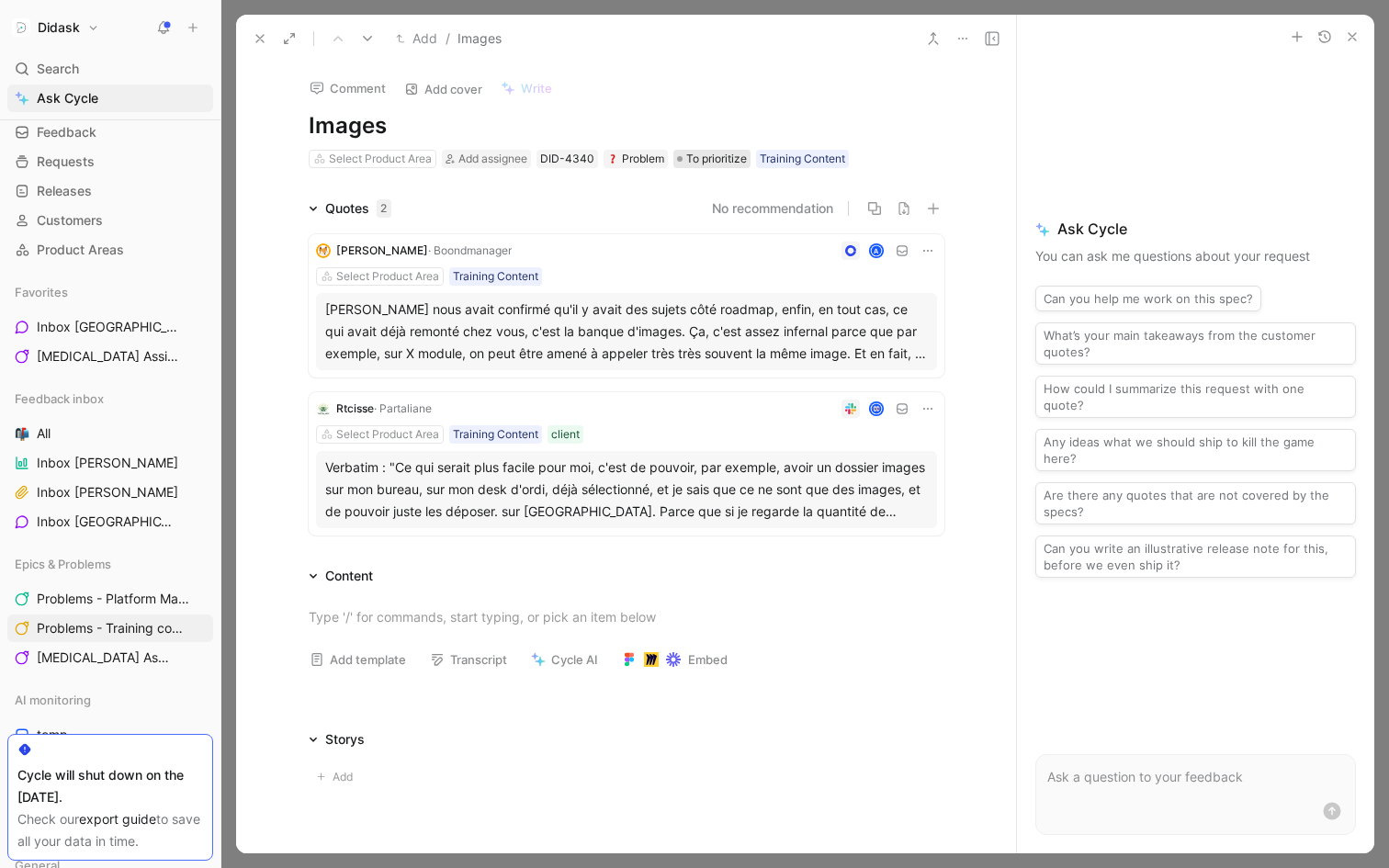
click at [728, 159] on span "To prioritize" at bounding box center [716, 158] width 60 height 19
click at [252, 32] on icon at bounding box center [259, 39] width 15 height 15
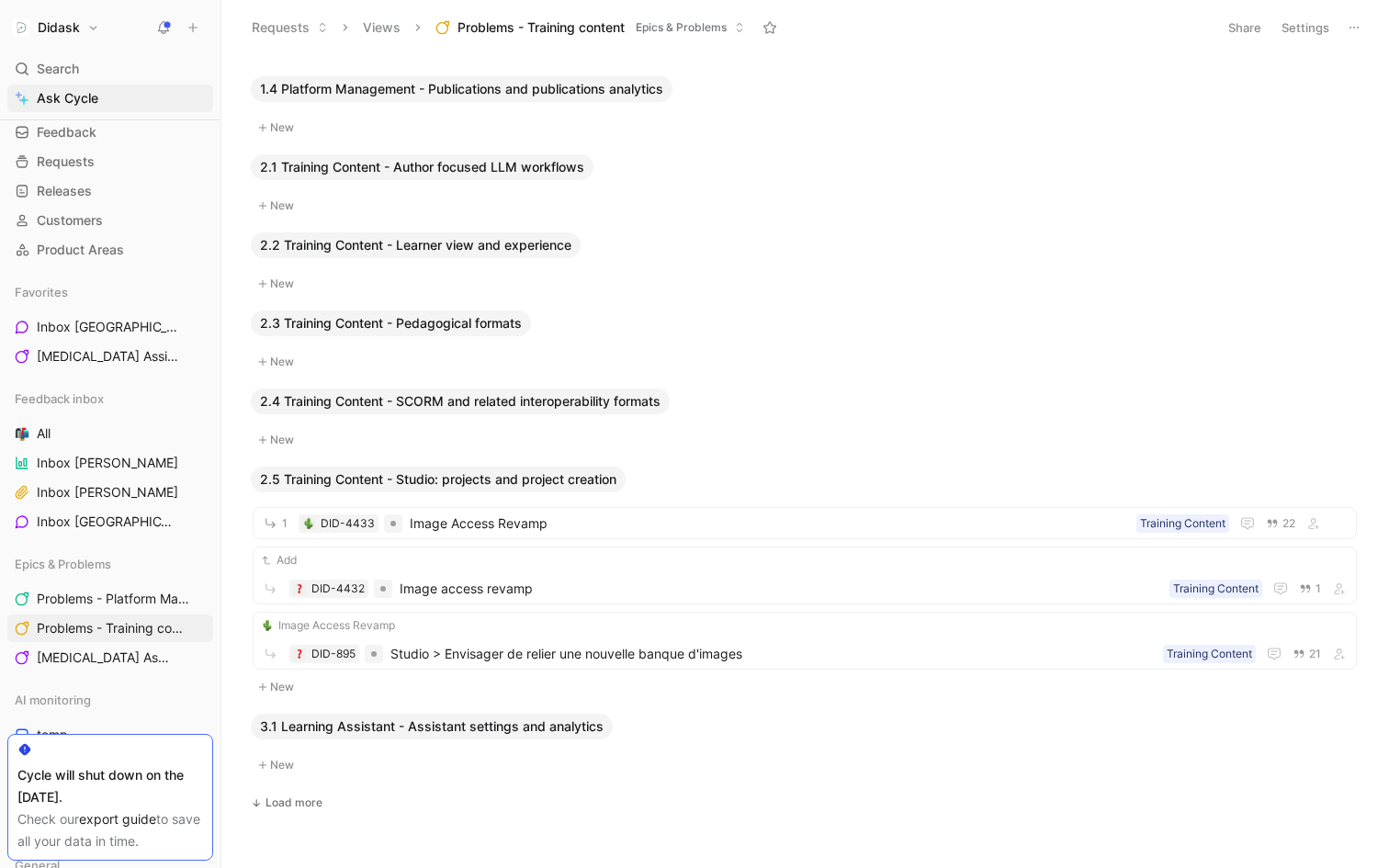
scroll to position [597, 0]
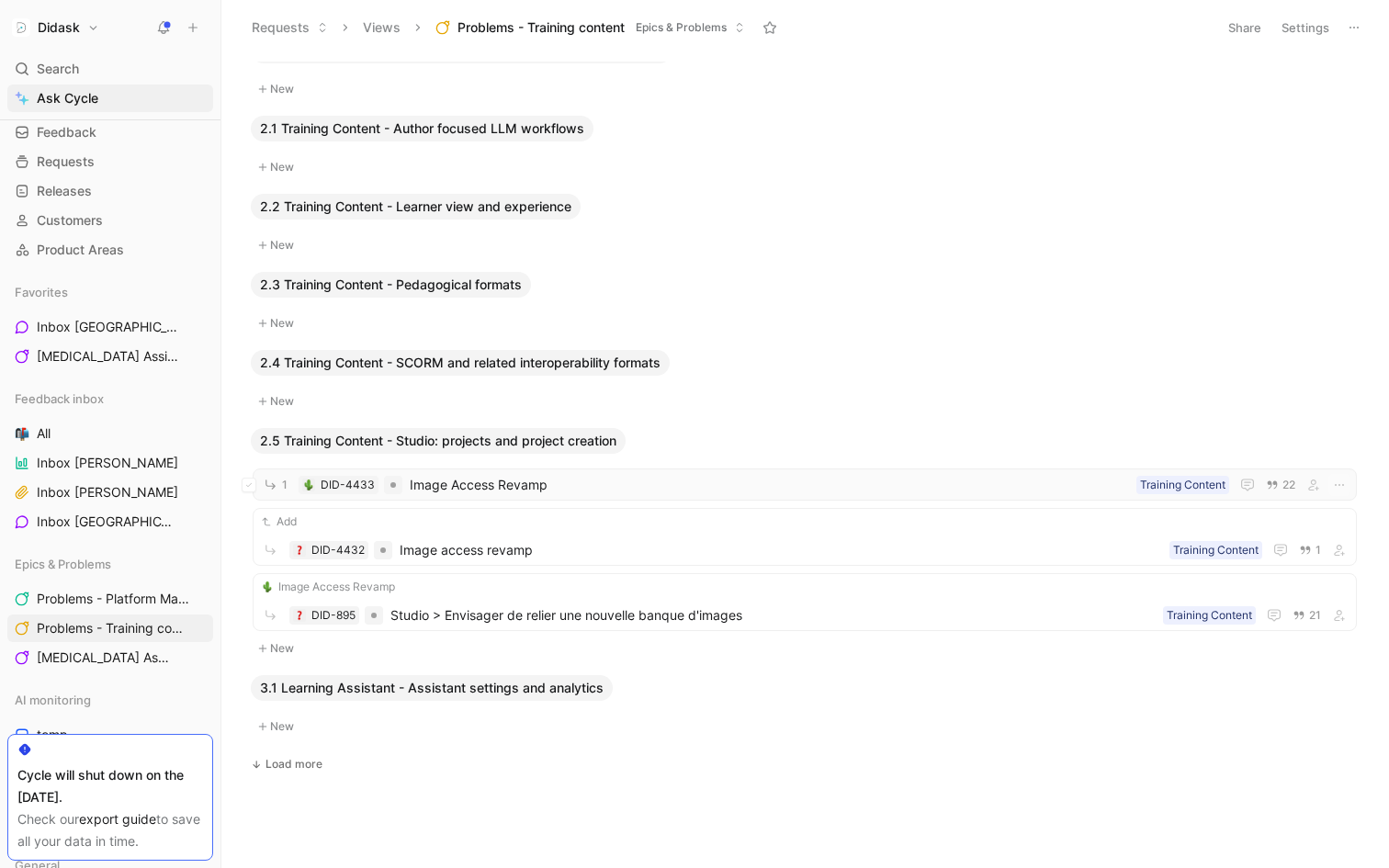
click at [504, 489] on span "Image Access Revamp" at bounding box center [769, 485] width 720 height 22
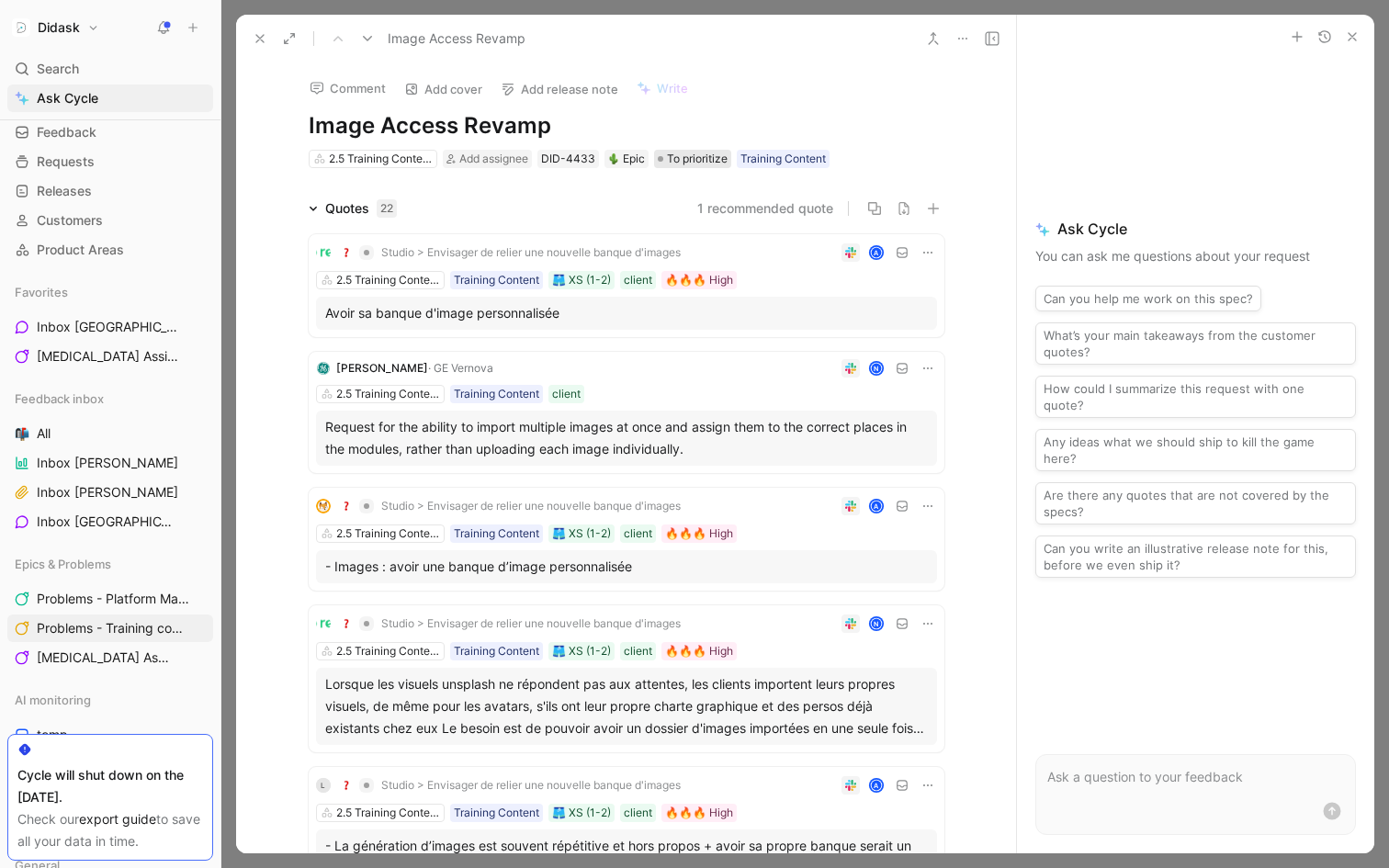
click at [677, 159] on span "To prioritize" at bounding box center [697, 158] width 60 height 19
click at [259, 37] on use at bounding box center [259, 38] width 7 height 7
